Goal: Task Accomplishment & Management: Use online tool/utility

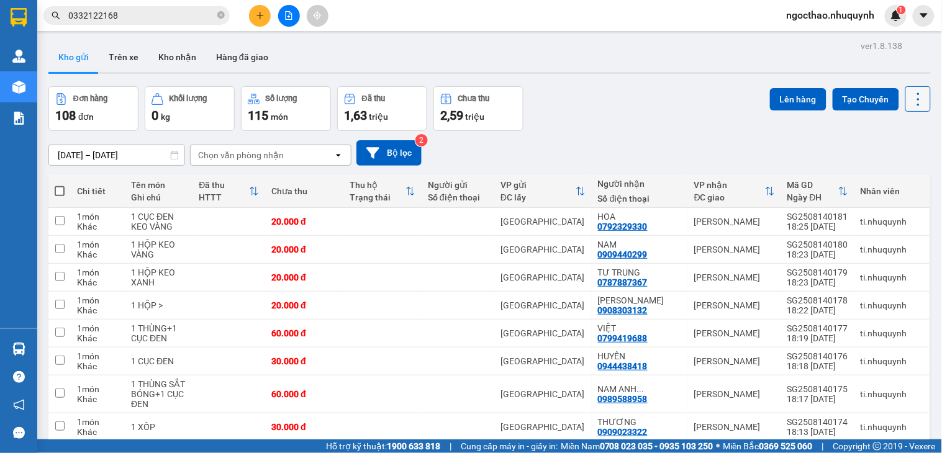
click at [910, 91] on icon at bounding box center [918, 99] width 17 height 17
click at [894, 176] on span "Làm mới" at bounding box center [889, 177] width 34 height 12
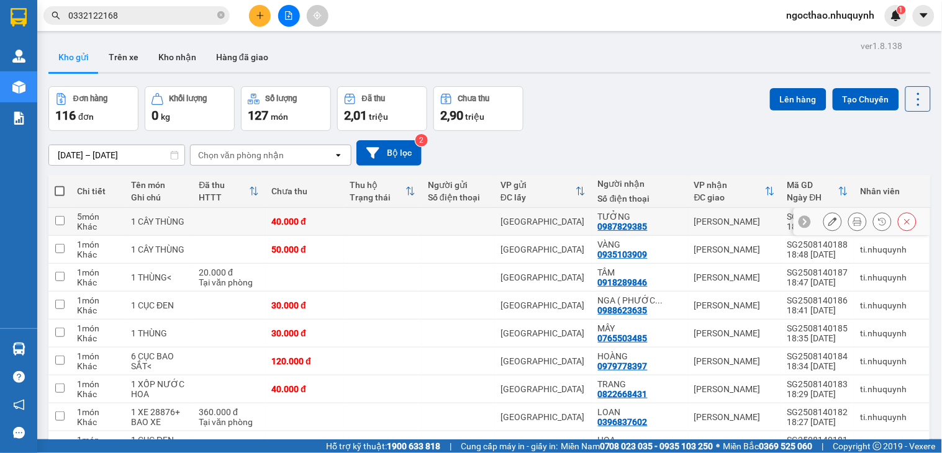
click at [849, 222] on button at bounding box center [857, 222] width 17 height 22
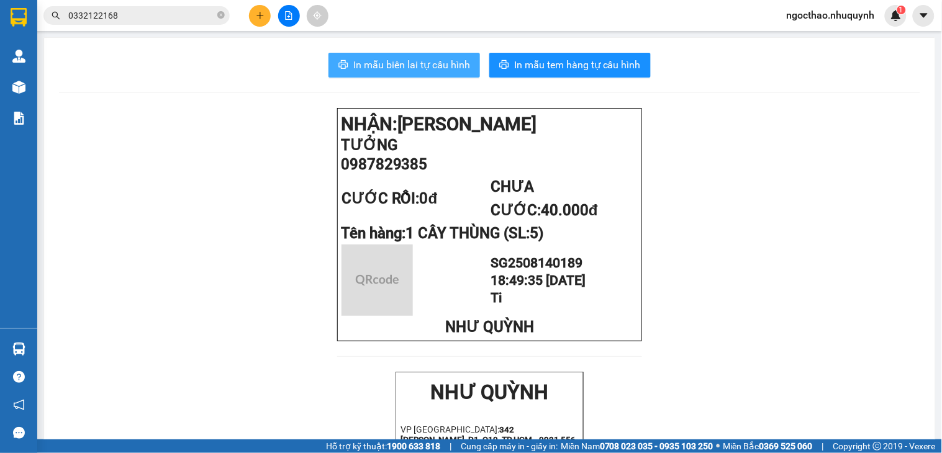
click at [390, 62] on span "In mẫu biên lai tự cấu hình" at bounding box center [411, 65] width 117 height 16
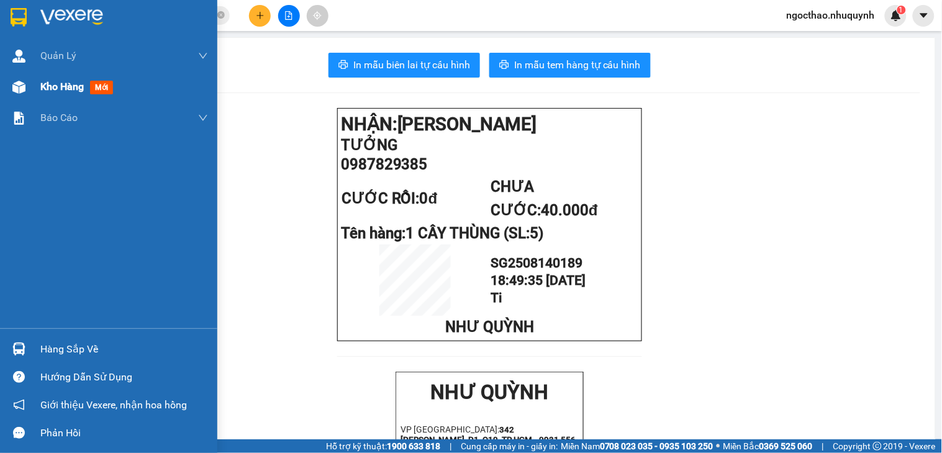
click at [44, 87] on span "Kho hàng" at bounding box center [61, 87] width 43 height 12
